Goal: Information Seeking & Learning: Learn about a topic

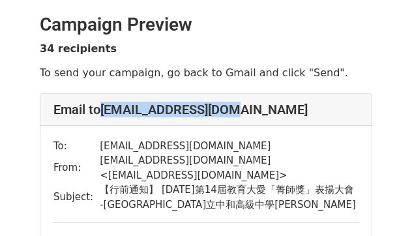
drag, startPoint x: 257, startPoint y: 108, endPoint x: 102, endPoint y: 113, distance: 155.1
click at [102, 113] on h4 "Email to dog830406@gmail.com" at bounding box center [205, 110] width 305 height 16
copy h4 "dog830406@gmail.com"
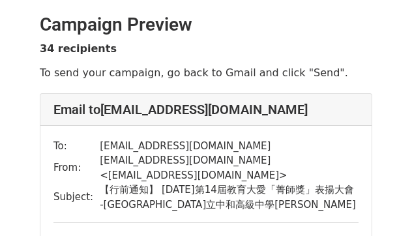
click at [287, 147] on td "dog830406@gmail.com" at bounding box center [229, 146] width 259 height 15
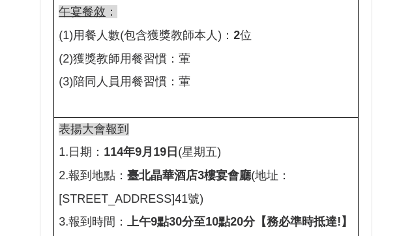
scroll to position [834, 0]
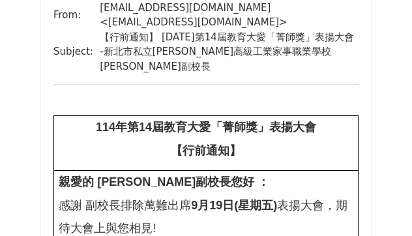
scroll to position [2397, 0]
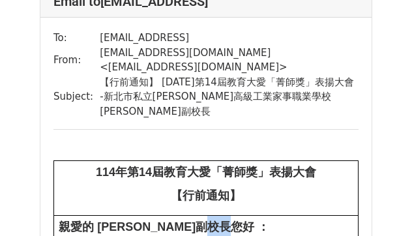
drag, startPoint x: 140, startPoint y: 84, endPoint x: 163, endPoint y: 83, distance: 22.8
click at [163, 220] on b "​ 親愛的 ​ 賴惠文 ​ 副校長您好 ：" at bounding box center [164, 226] width 210 height 13
copy b "校長"
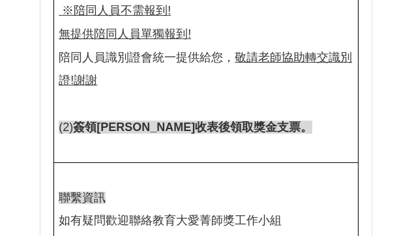
scroll to position [67717, 0]
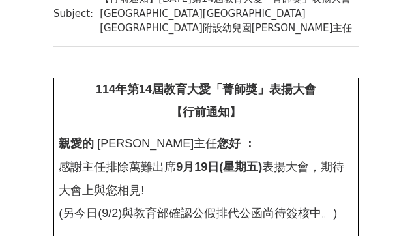
scroll to position [208, 0]
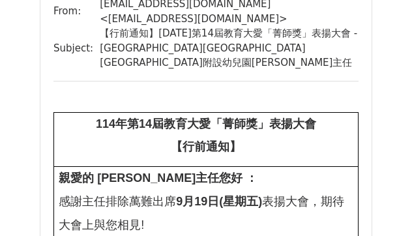
scroll to position [208, 0]
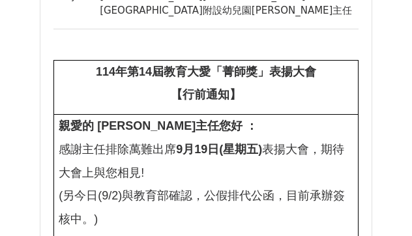
click at [210, 189] on font "( 另今日 (9/2) 與教育部確認 ​， 公假排代公函 ​，目前承辦 簽核中。 )" at bounding box center [202, 207] width 286 height 36
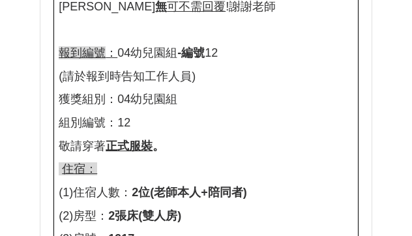
scroll to position [678, 0]
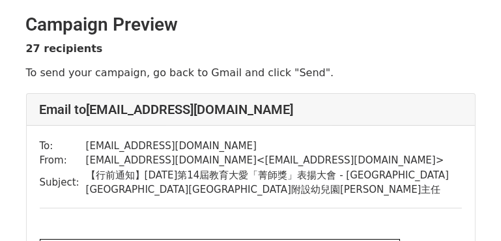
click at [173, 188] on td "【行前通知】[DATE]第14屆教育大愛「菁師獎」表揚大會 - [GEOGRAPHIC_DATA][GEOGRAPHIC_DATA][GEOGRAPHIC_D…" at bounding box center [274, 182] width 376 height 29
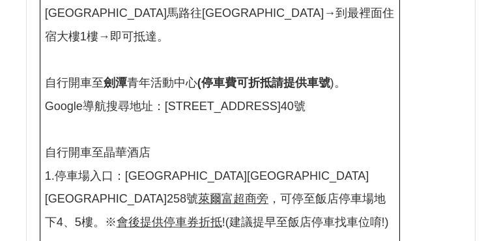
scroll to position [2554, 0]
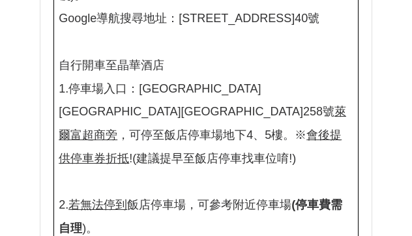
scroll to position [2658, 0]
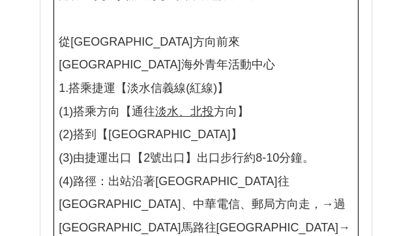
scroll to position [2345, 0]
